Goal: Task Accomplishment & Management: Use online tool/utility

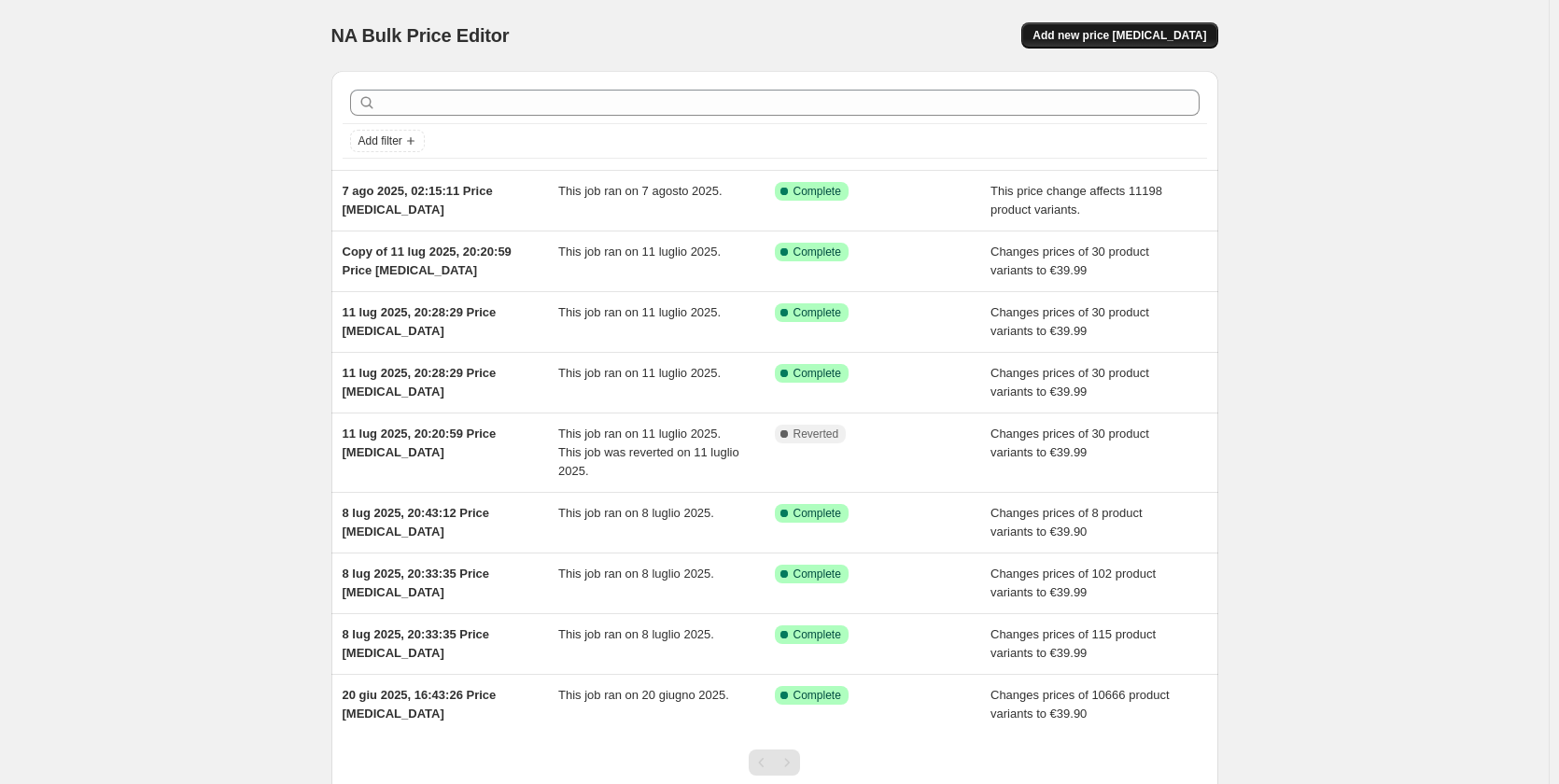
click at [1141, 37] on span "Add new price [MEDICAL_DATA]" at bounding box center [1119, 35] width 174 height 15
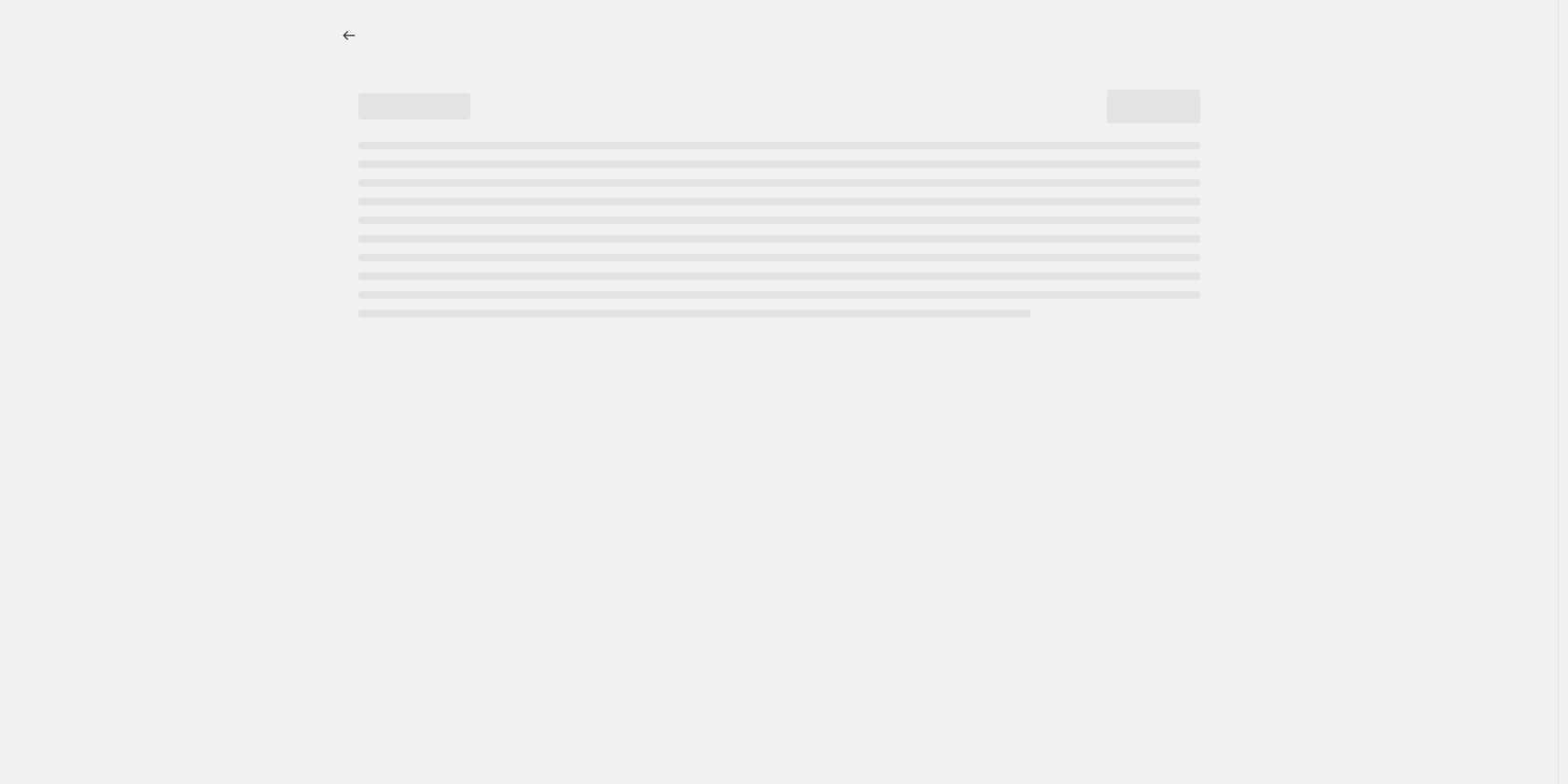
select select "percentage"
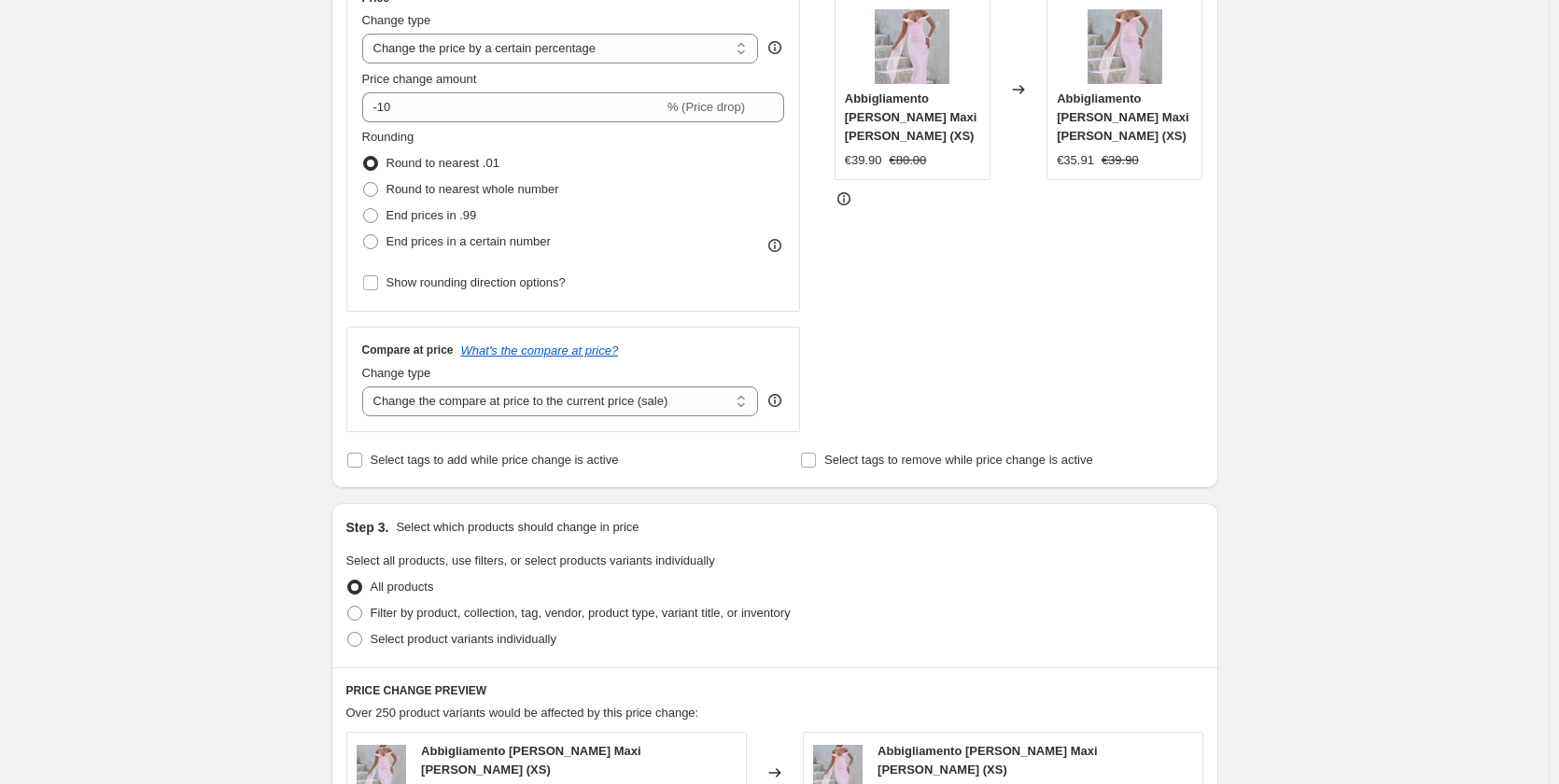
scroll to position [466, 0]
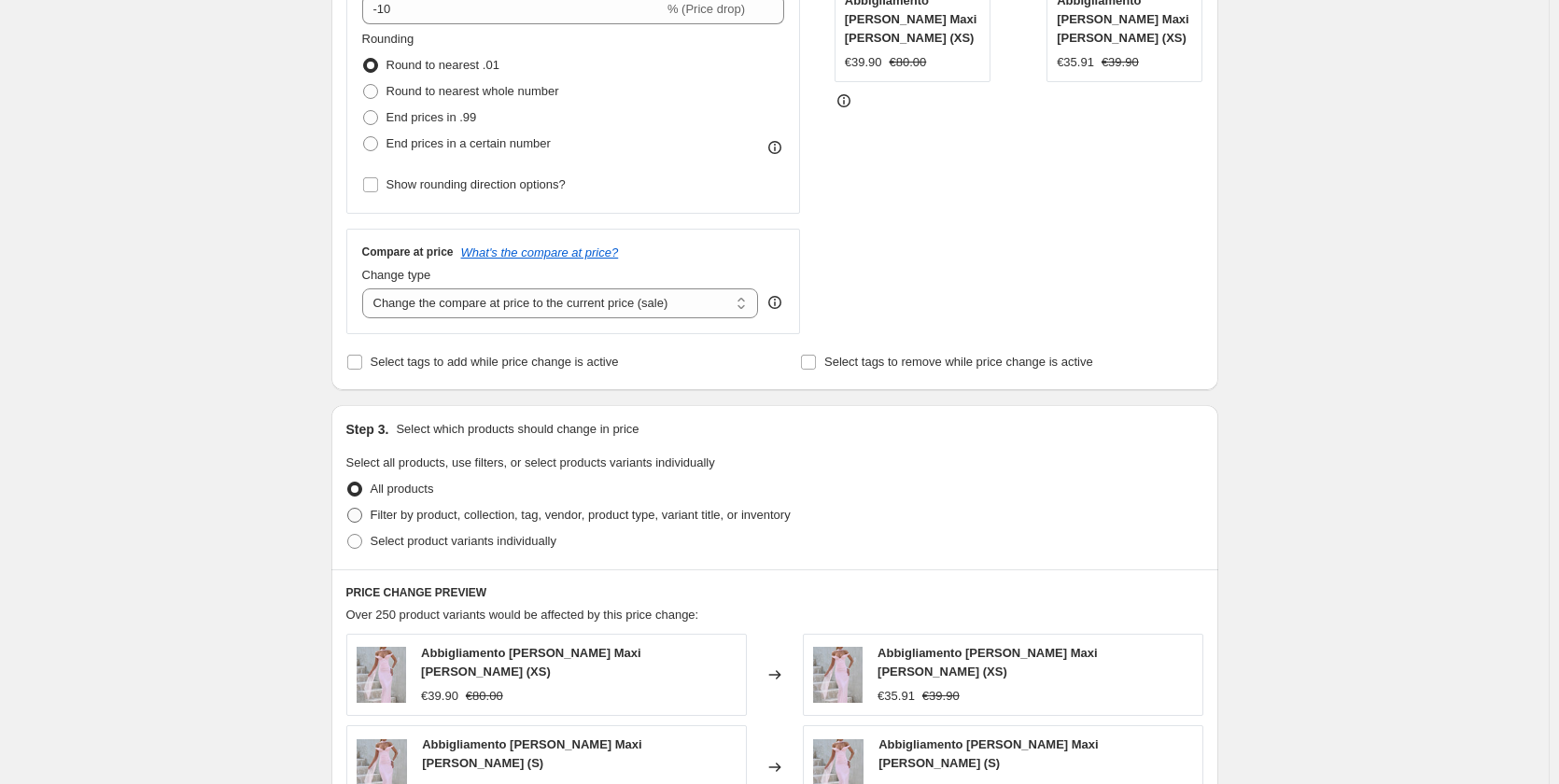
click at [375, 517] on span "Filter by product, collection, tag, vendor, product type, variant title, or inv…" at bounding box center [580, 515] width 420 height 14
click at [349, 508] on input "Filter by product, collection, tag, vendor, product type, variant title, or inv…" at bounding box center [348, 508] width 1 height 1
radio input "true"
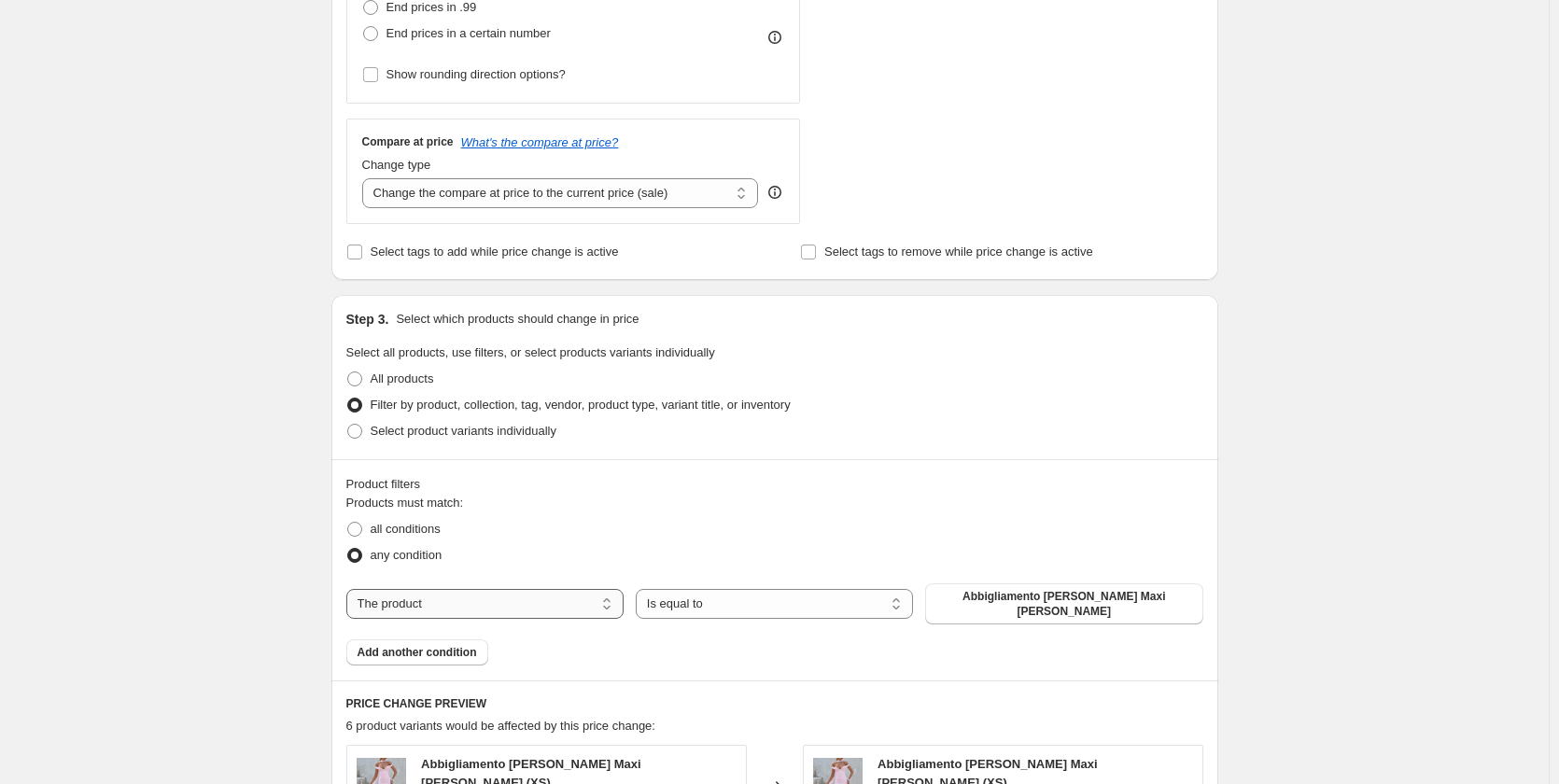
scroll to position [653, 0]
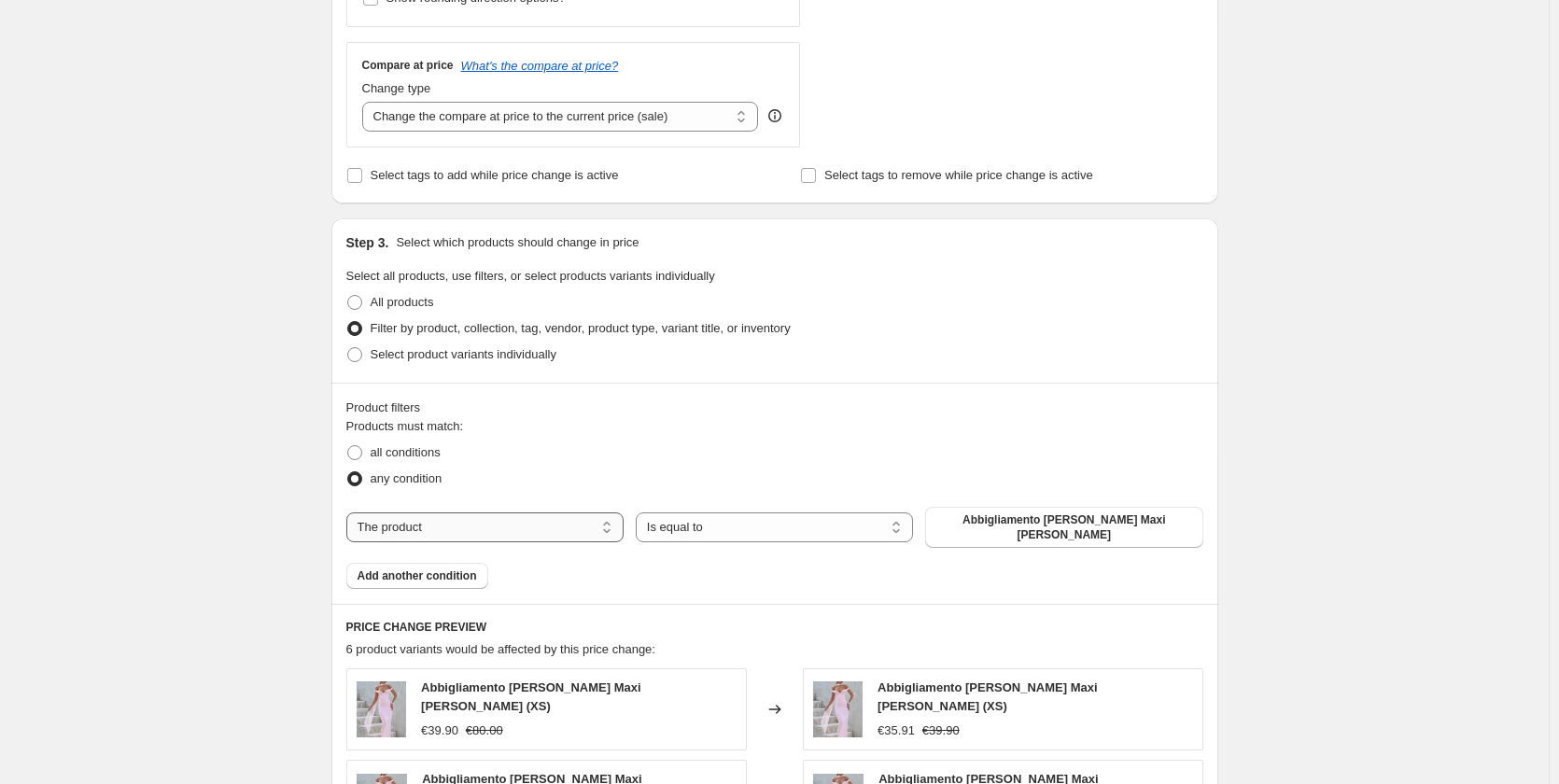
click at [397, 518] on select "The product The product's collection The product's tag The product's vendor The…" at bounding box center [485, 527] width 277 height 30
select select "collection"
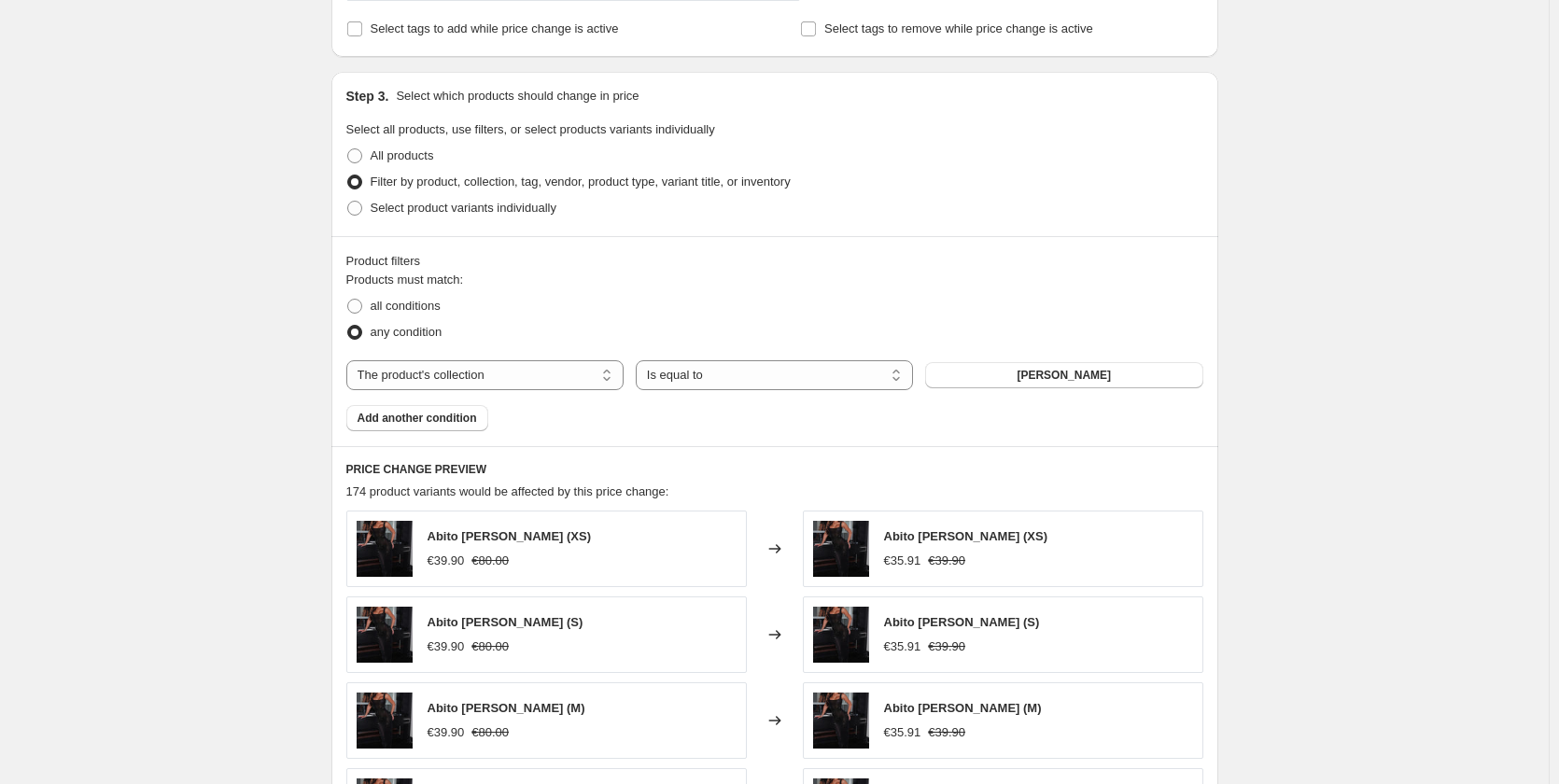
scroll to position [840, 0]
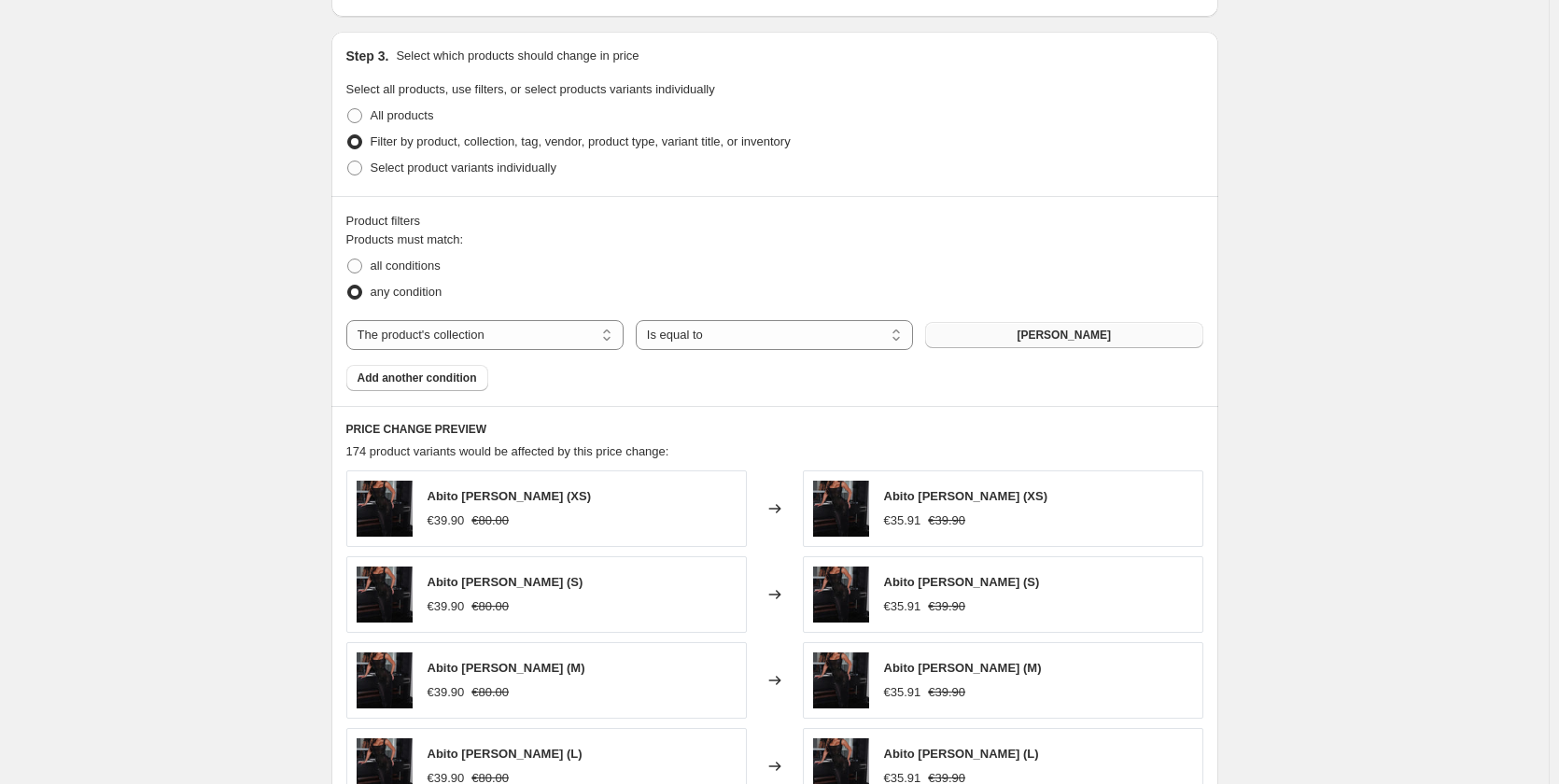
click at [1035, 342] on button "[PERSON_NAME]" at bounding box center [1063, 334] width 277 height 26
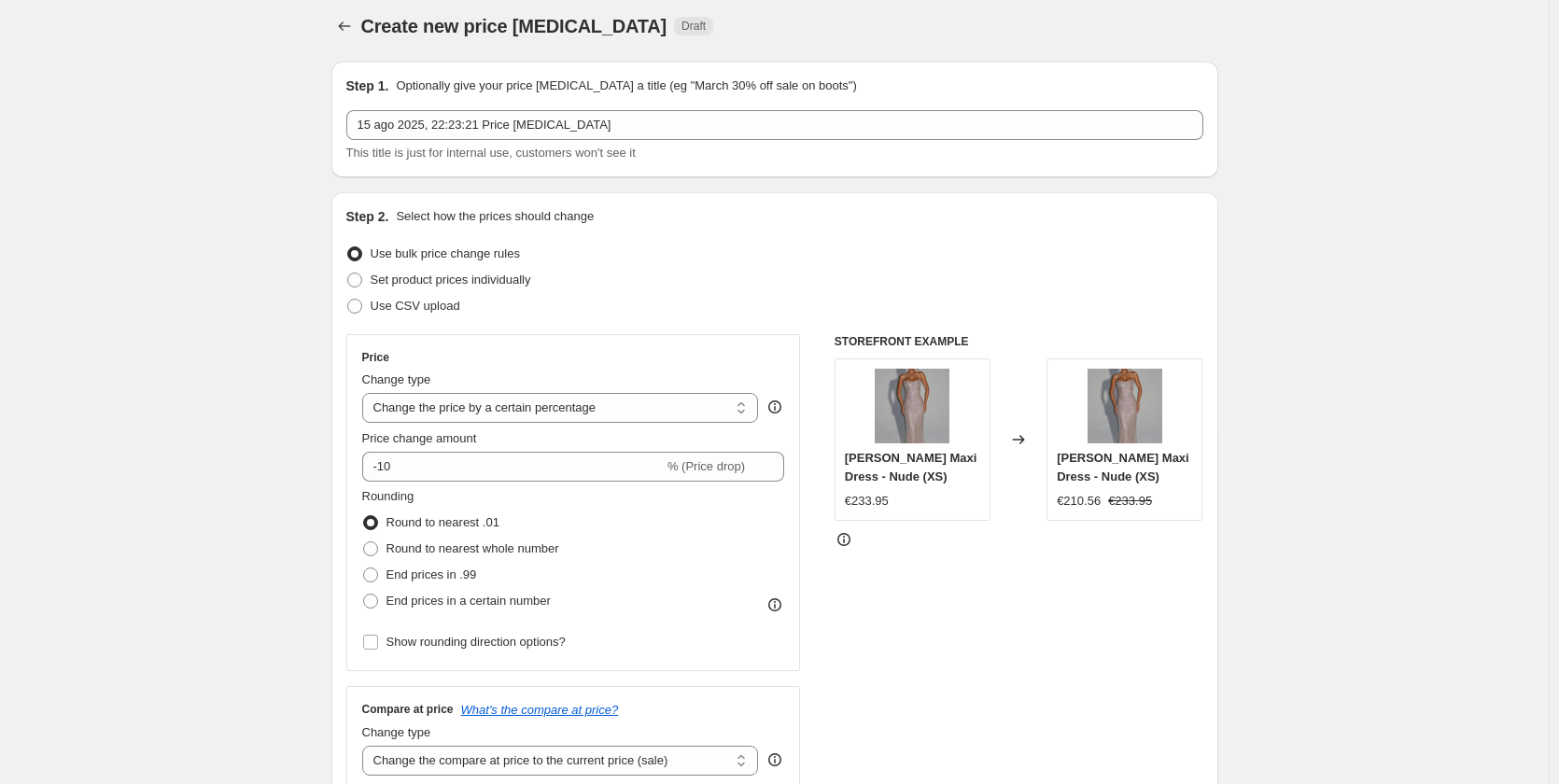
scroll to position [0, 0]
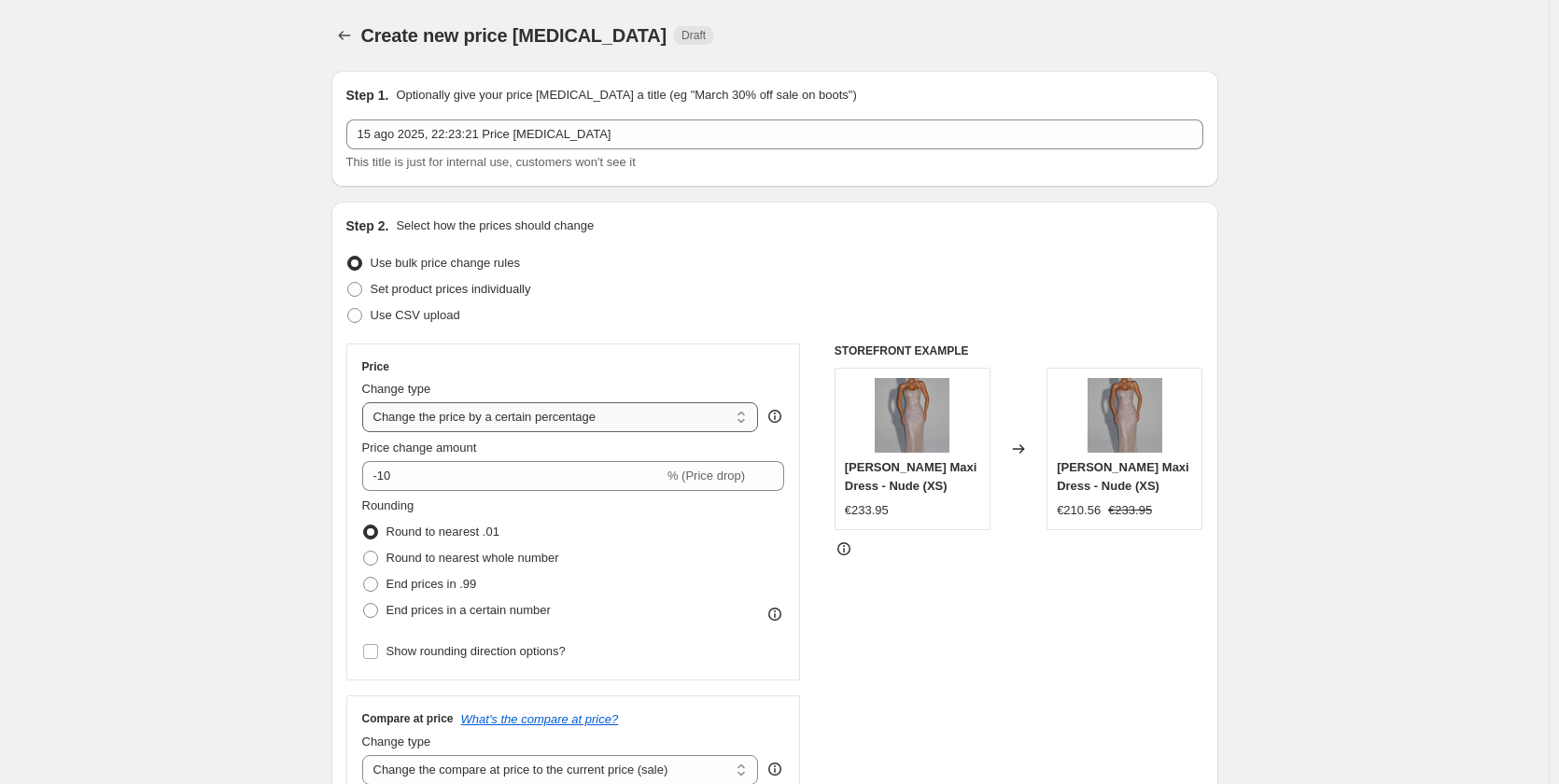
click at [431, 412] on select "Change the price to a certain amount Change the price by a certain amount Chang…" at bounding box center [561, 417] width 397 height 30
select select "to"
click at [366, 402] on select "Change the price to a certain amount Change the price by a certain amount Chang…" at bounding box center [561, 417] width 397 height 30
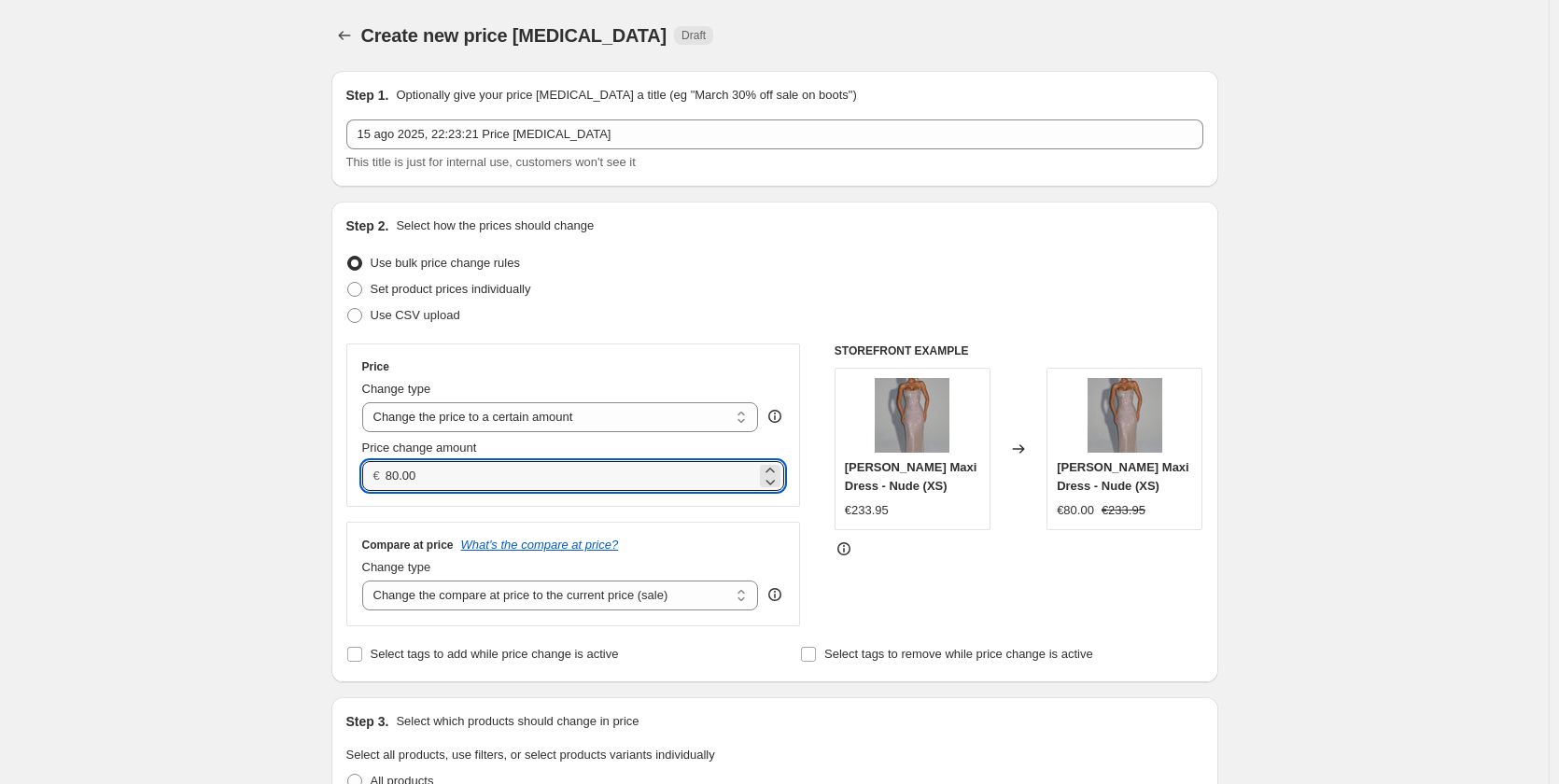
drag, startPoint x: 463, startPoint y: 477, endPoint x: 377, endPoint y: 477, distance: 86.0
click at [377, 477] on div "€ 80.00" at bounding box center [574, 476] width 423 height 30
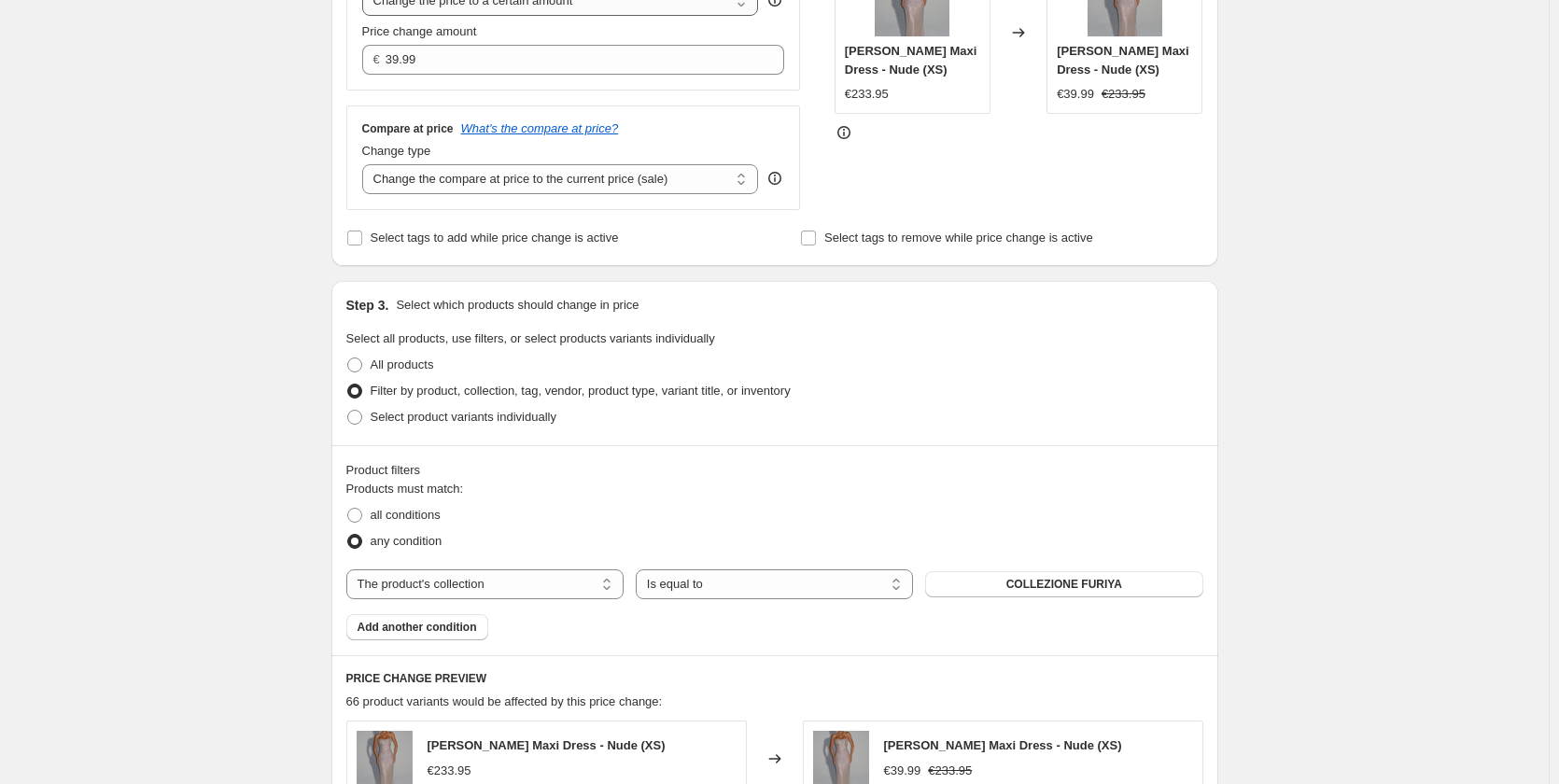
scroll to position [279, 0]
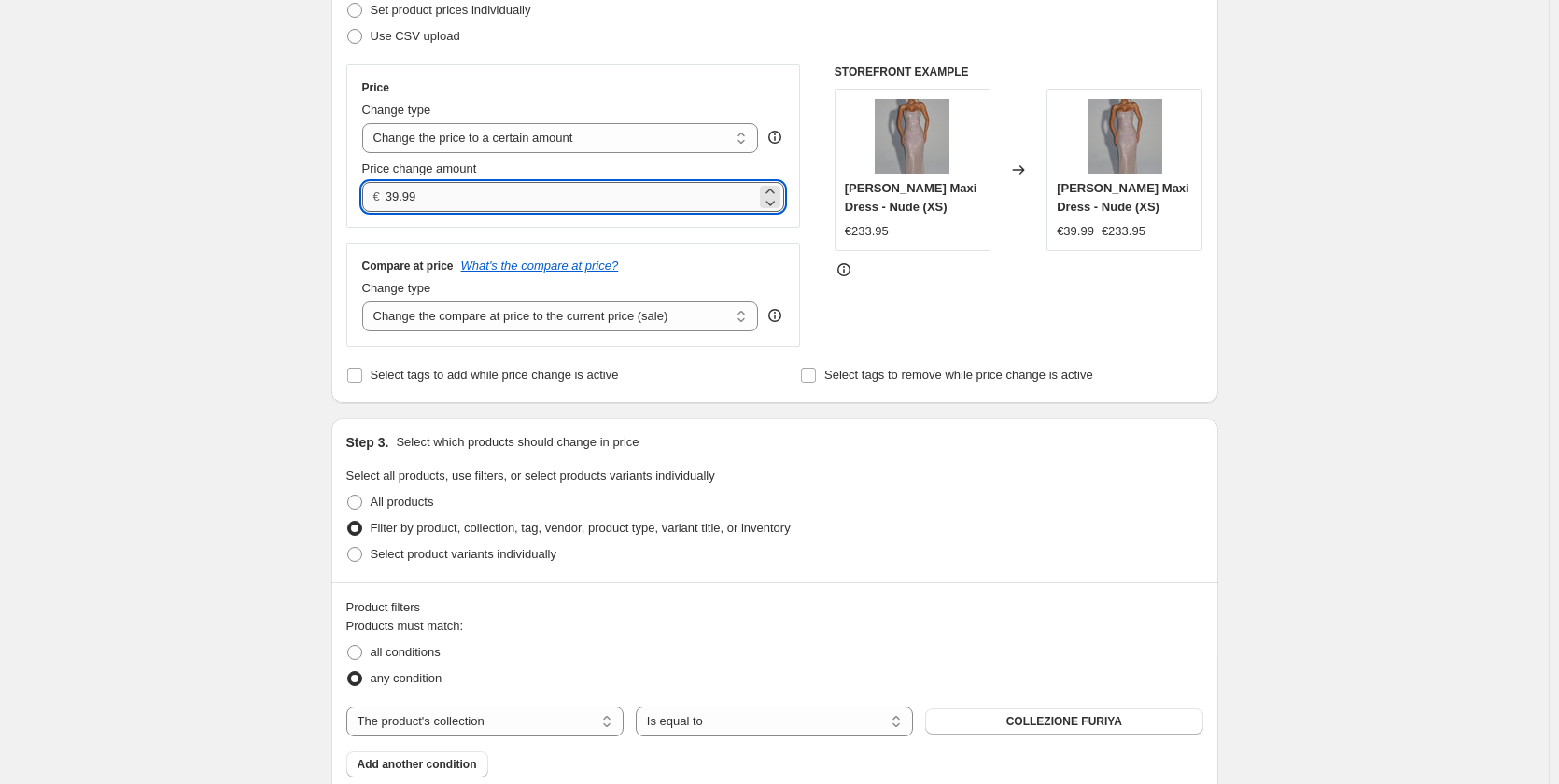
click at [448, 189] on input "39.99" at bounding box center [570, 196] width 370 height 30
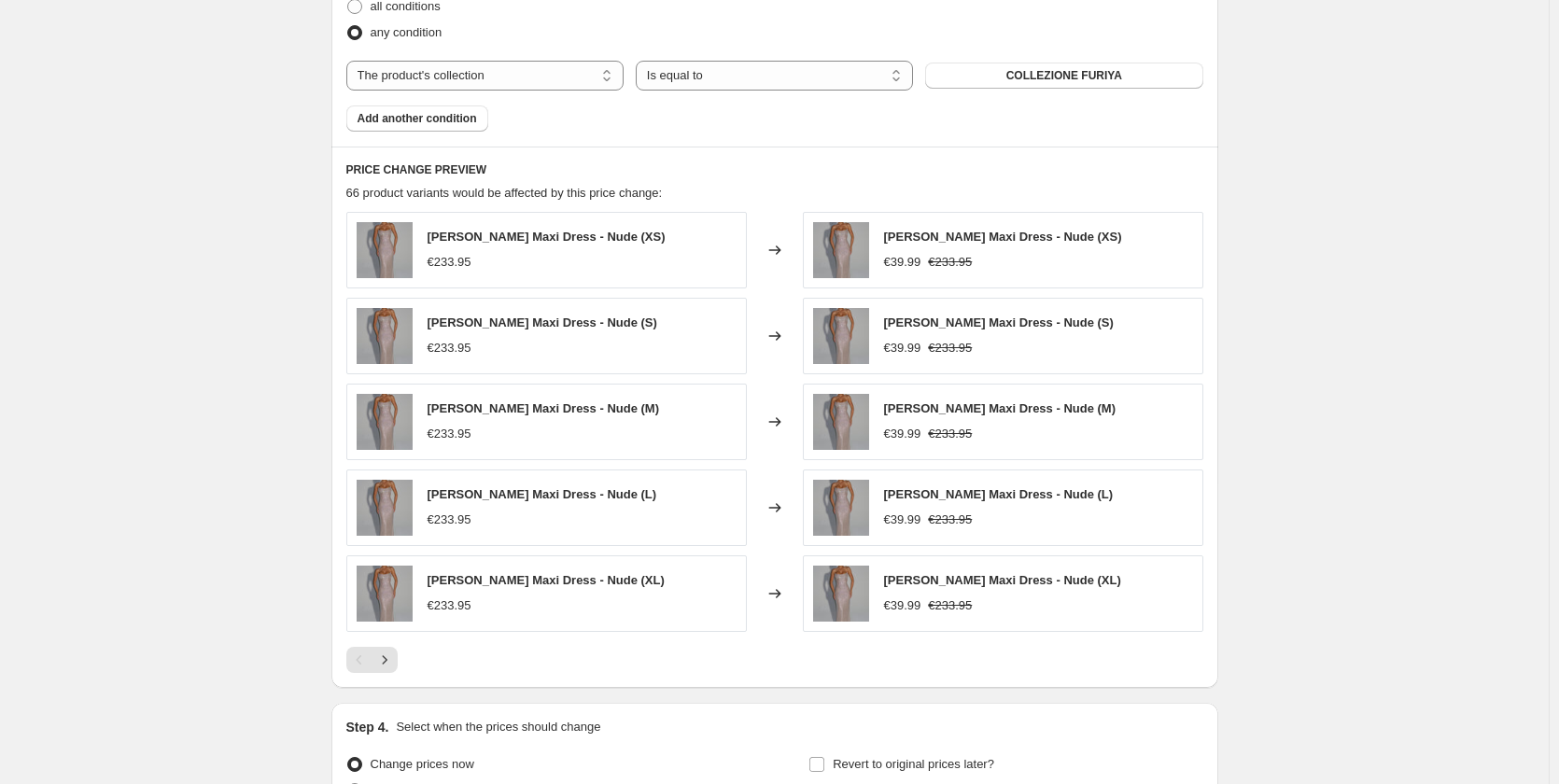
scroll to position [1026, 0]
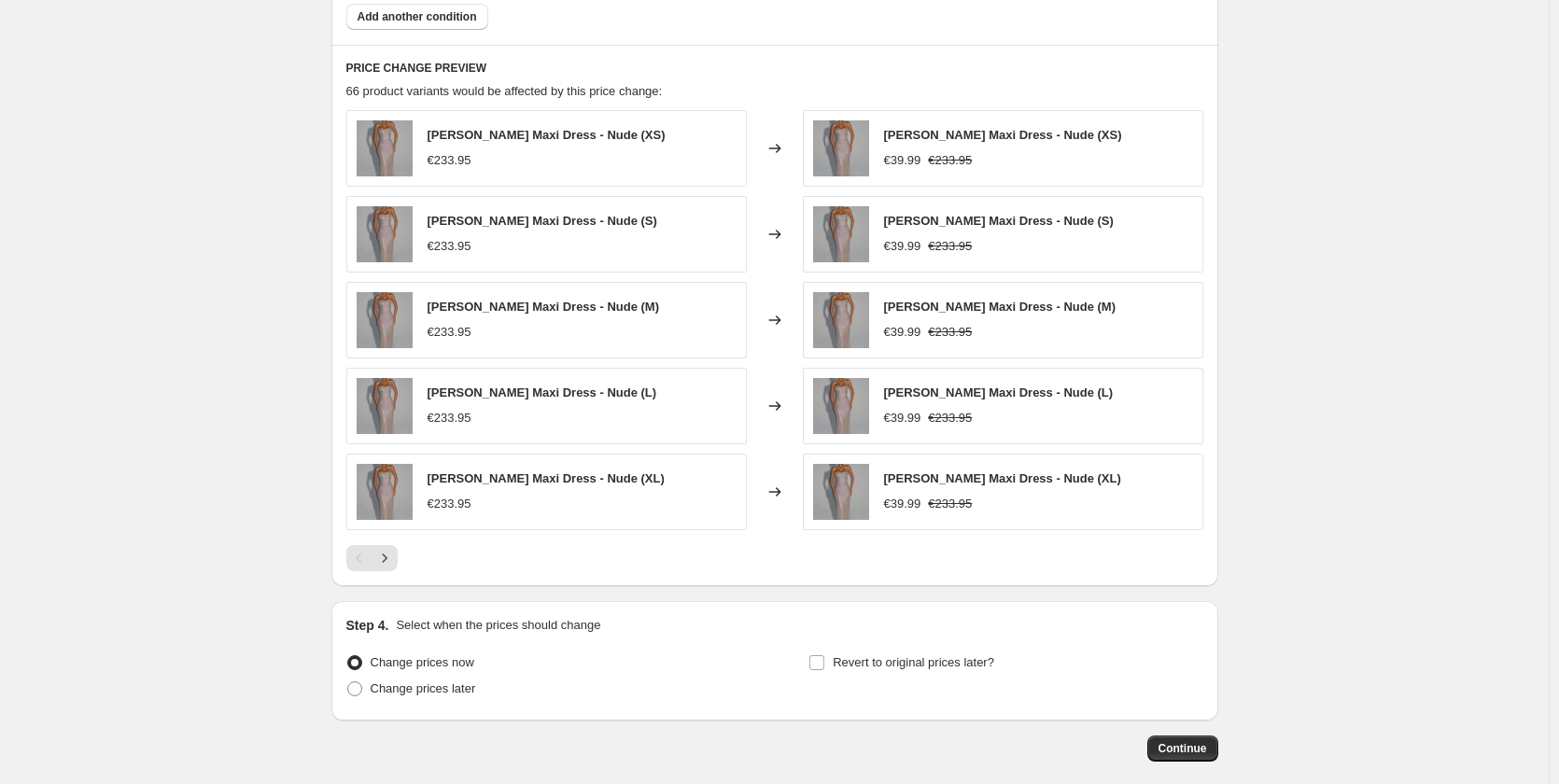
type input "39.90"
click at [402, 560] on div at bounding box center [775, 558] width 857 height 26
click at [393, 560] on icon "Next" at bounding box center [384, 558] width 19 height 19
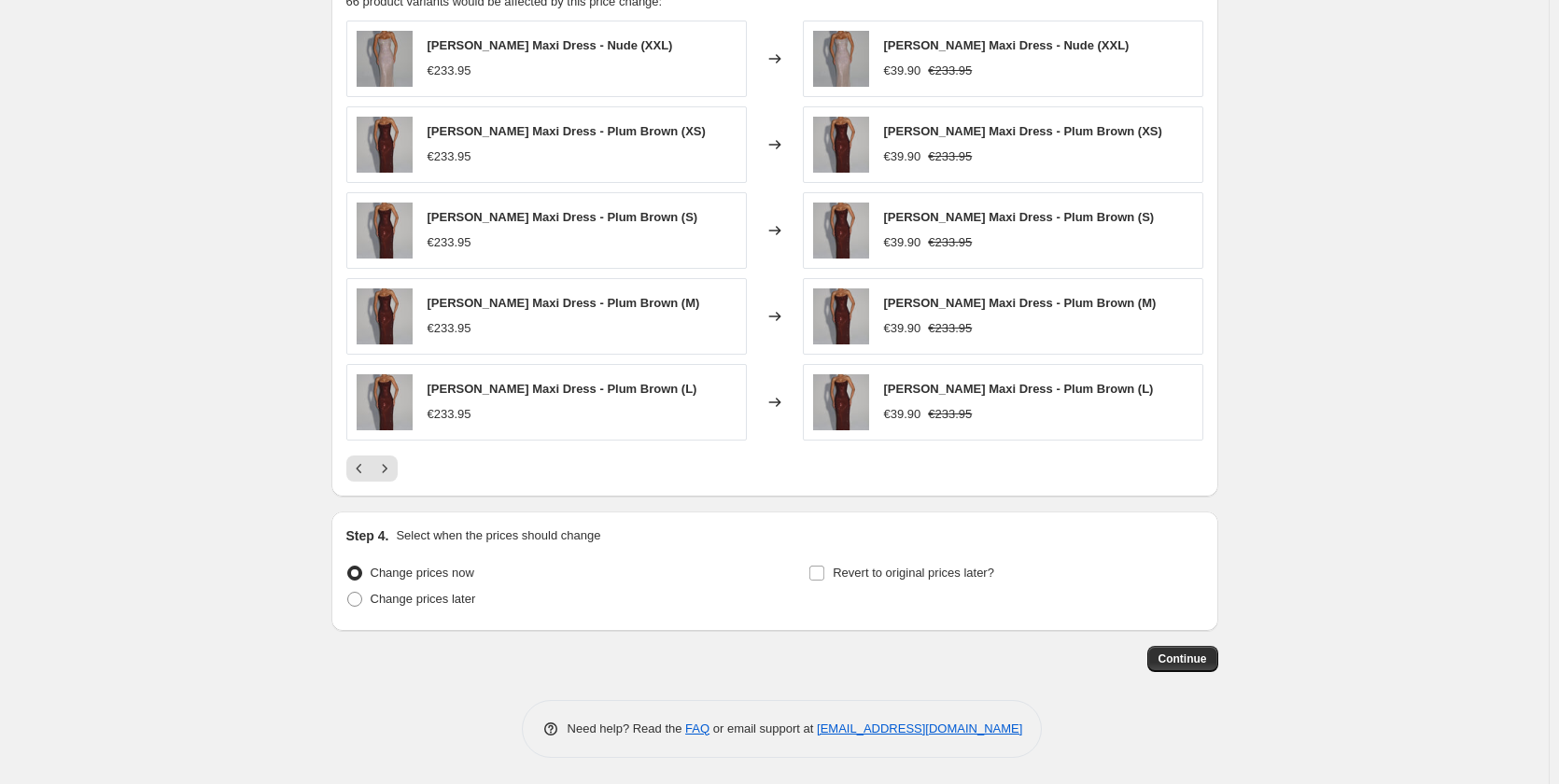
scroll to position [1118, 0]
click at [1195, 660] on span "Continue" at bounding box center [1183, 656] width 49 height 15
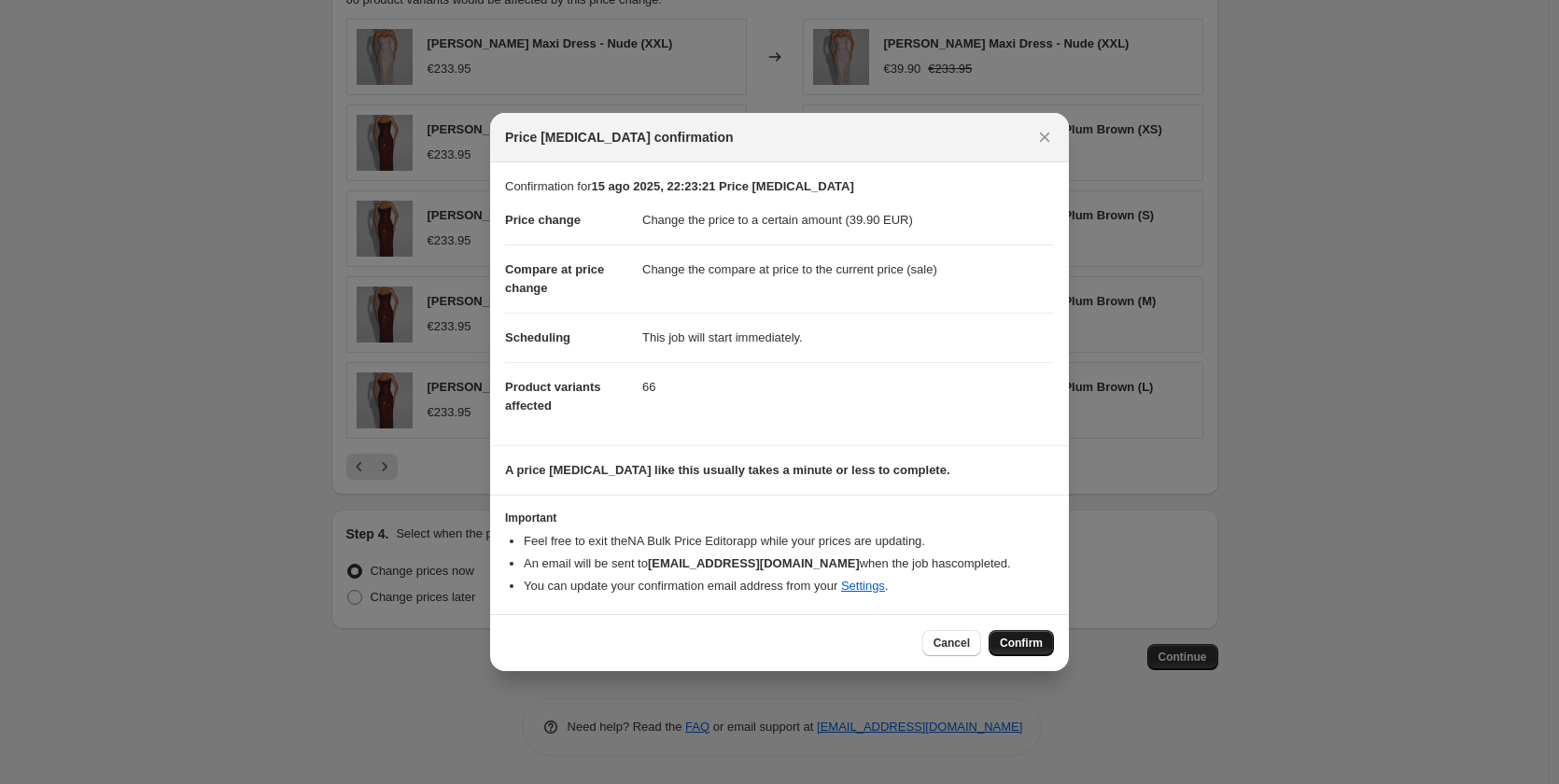
click at [1031, 639] on span "Confirm" at bounding box center [1021, 642] width 43 height 15
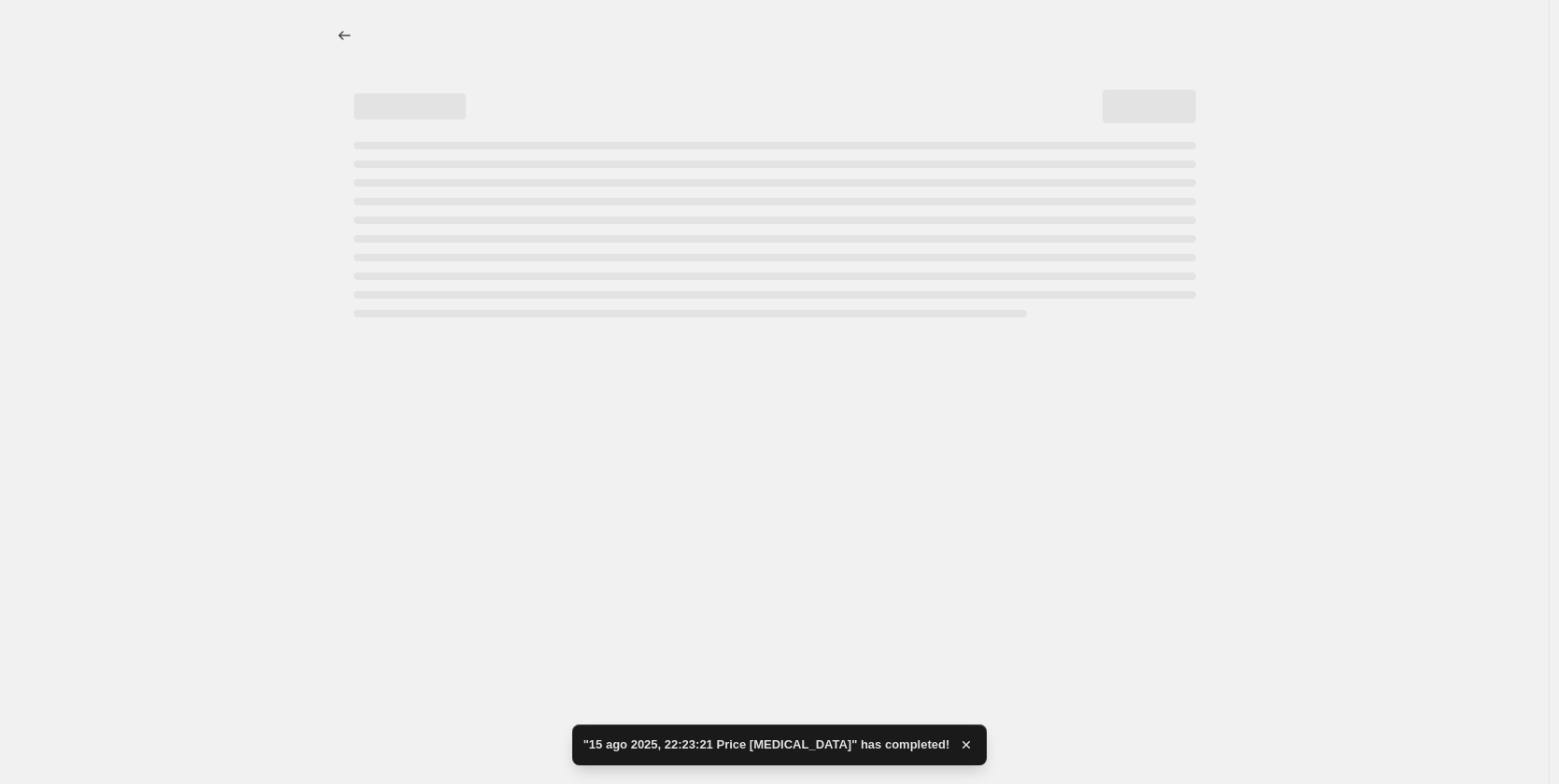
select select "collection"
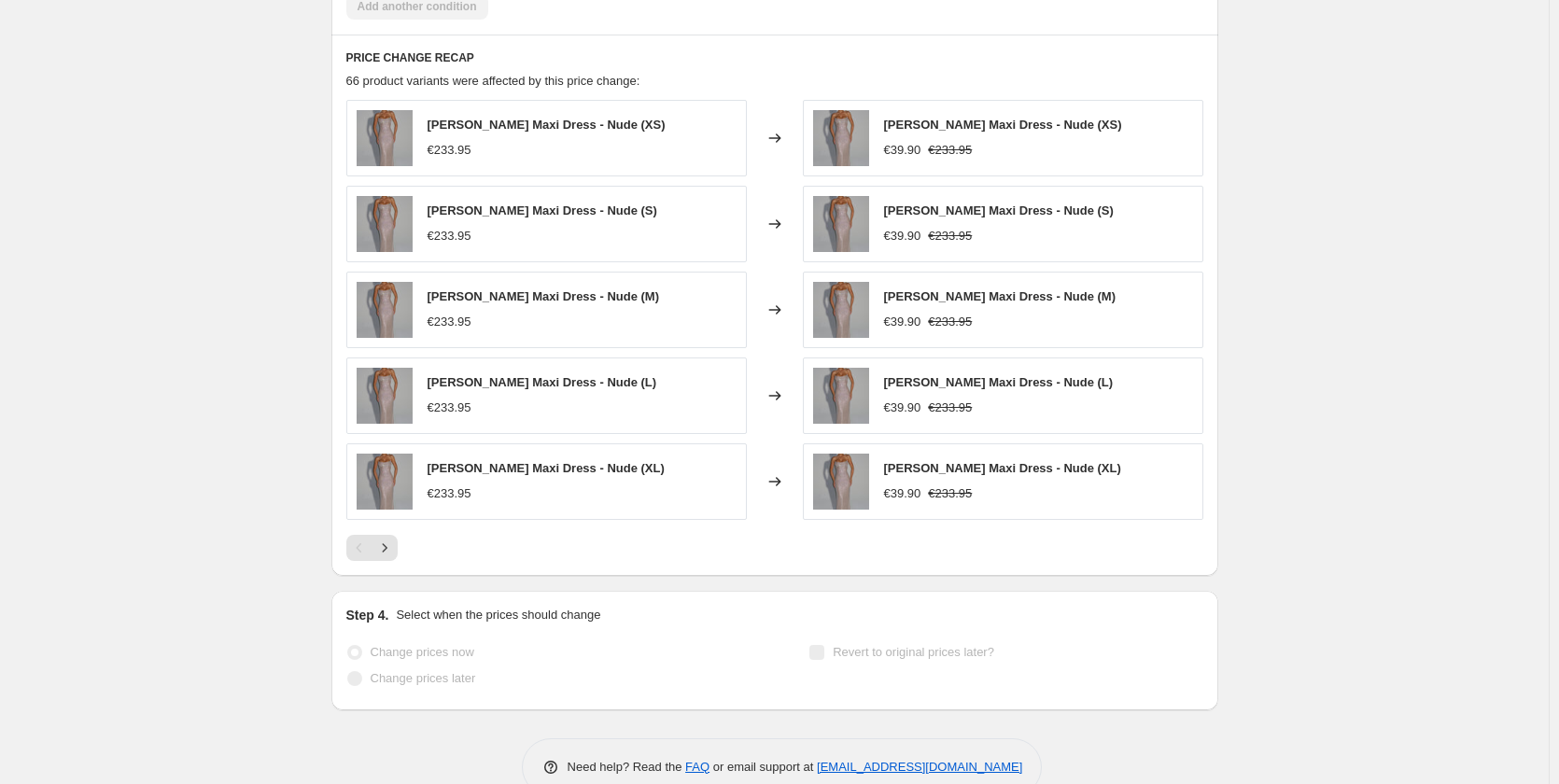
scroll to position [1255, 0]
